Goal: Entertainment & Leisure: Consume media (video, audio)

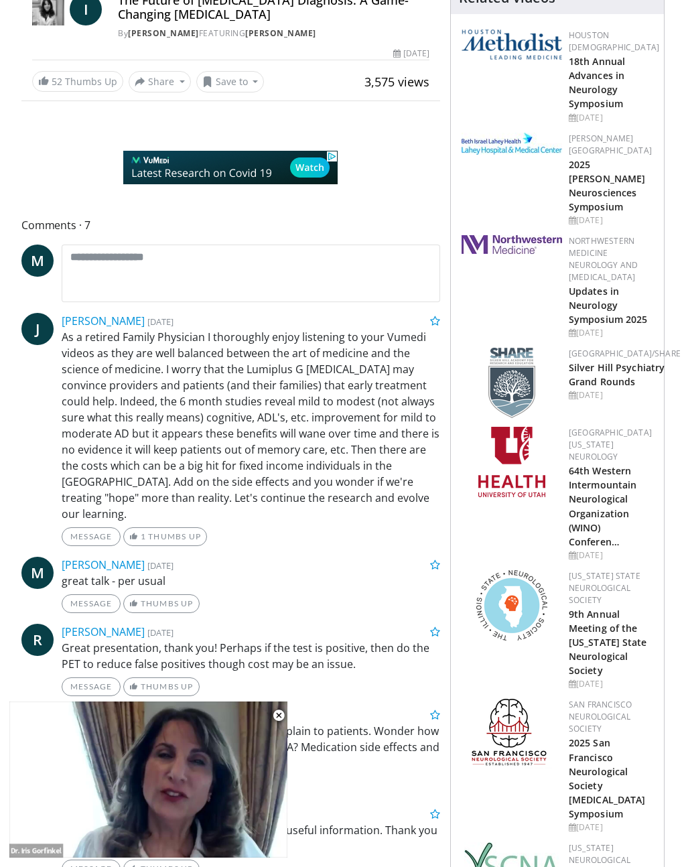
scroll to position [408, 0]
